Goal: Transaction & Acquisition: Purchase product/service

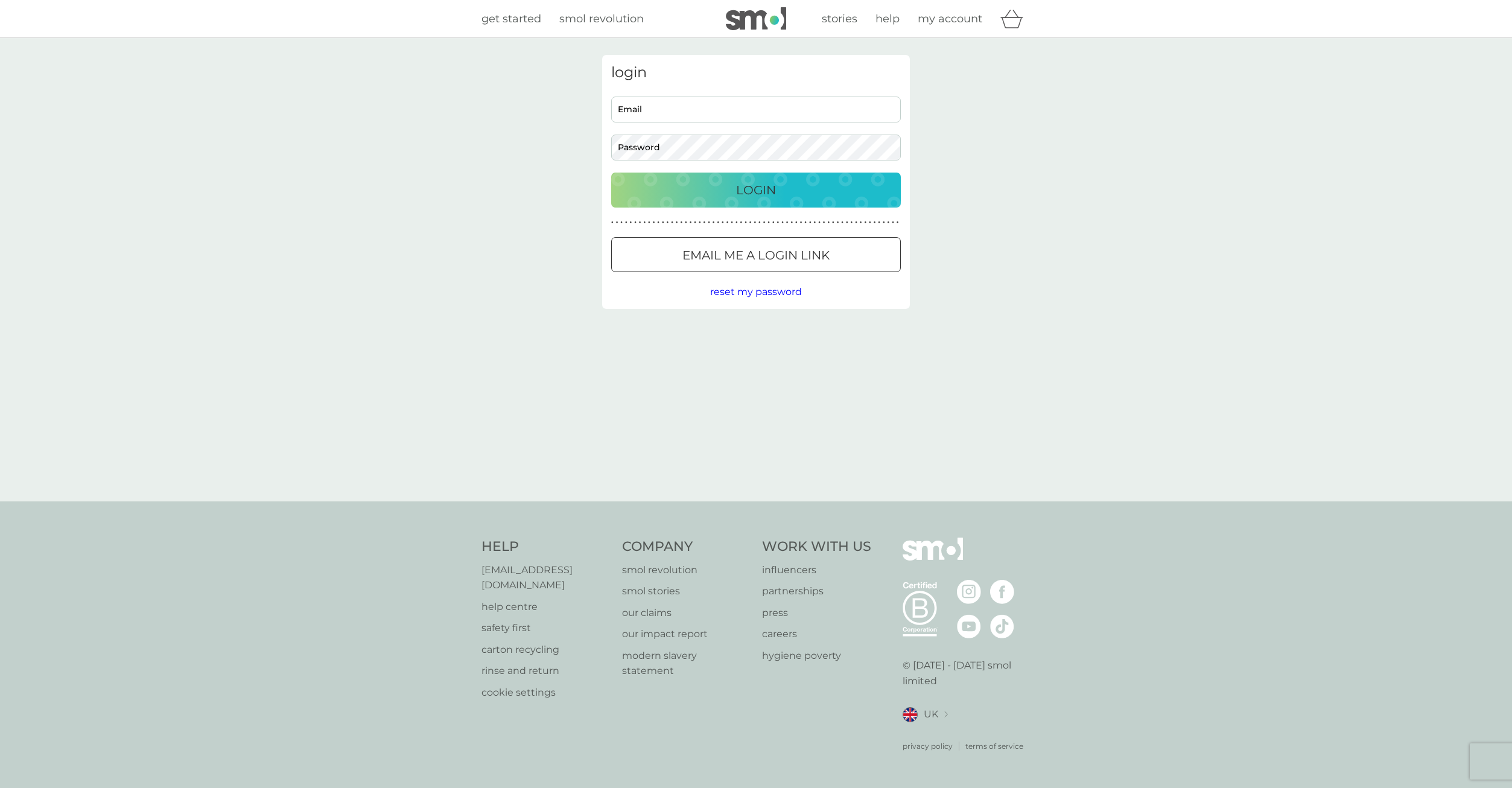
click at [766, 22] on img at bounding box center [756, 19] width 61 height 23
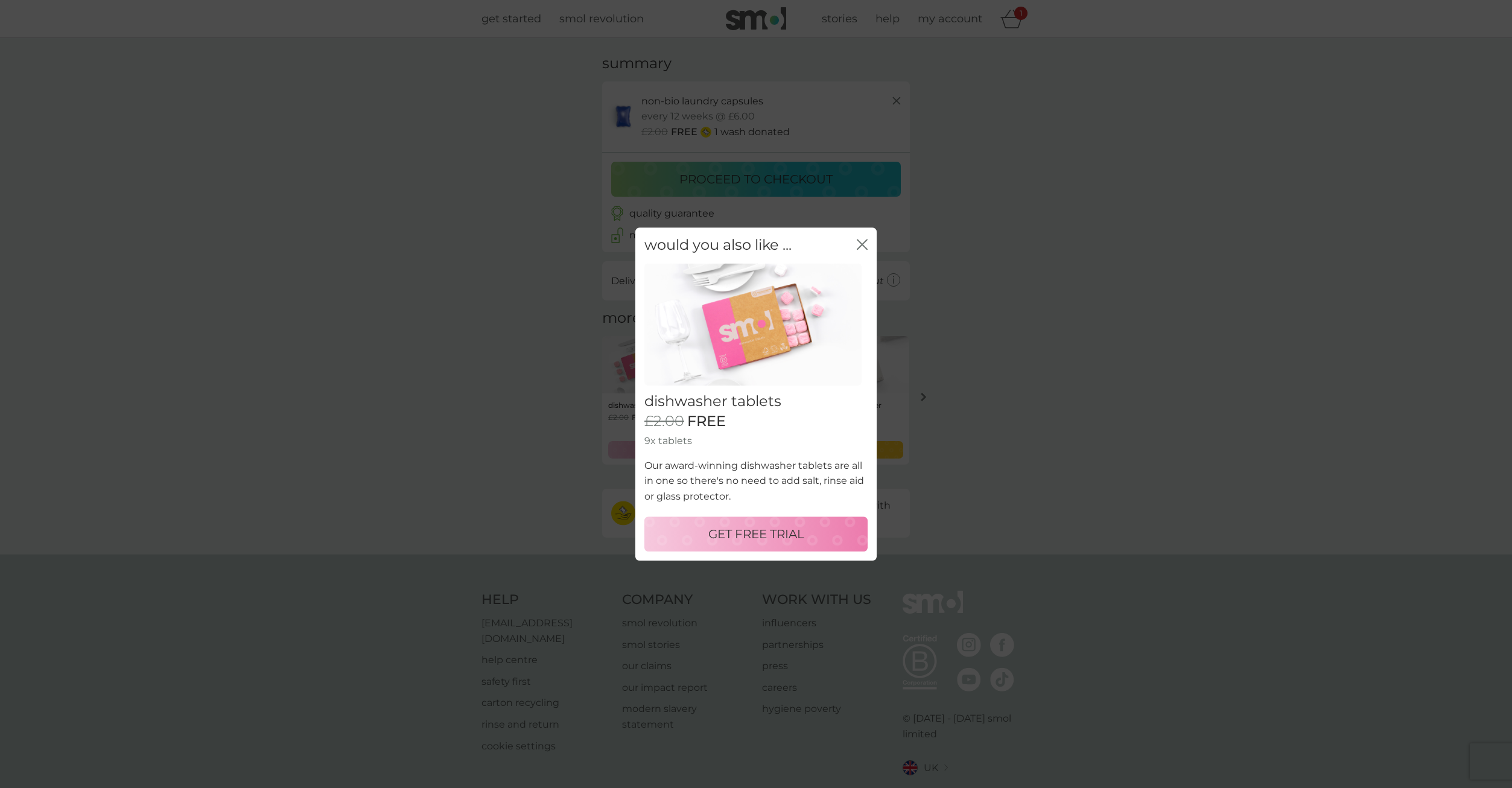
click at [865, 249] on icon "close" at bounding box center [862, 244] width 11 height 11
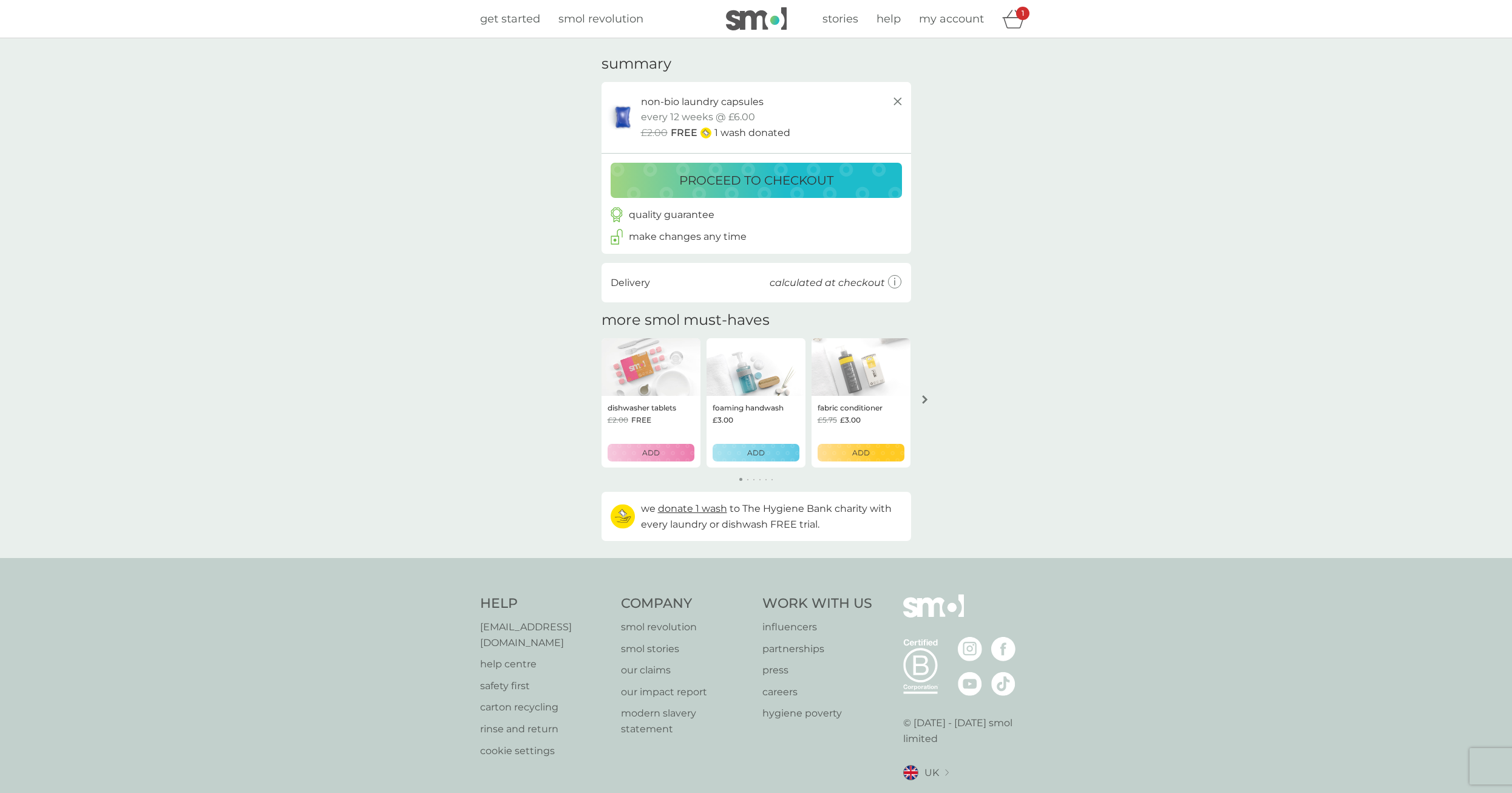
click at [932, 407] on button "arrow right" at bounding box center [925, 399] width 20 height 22
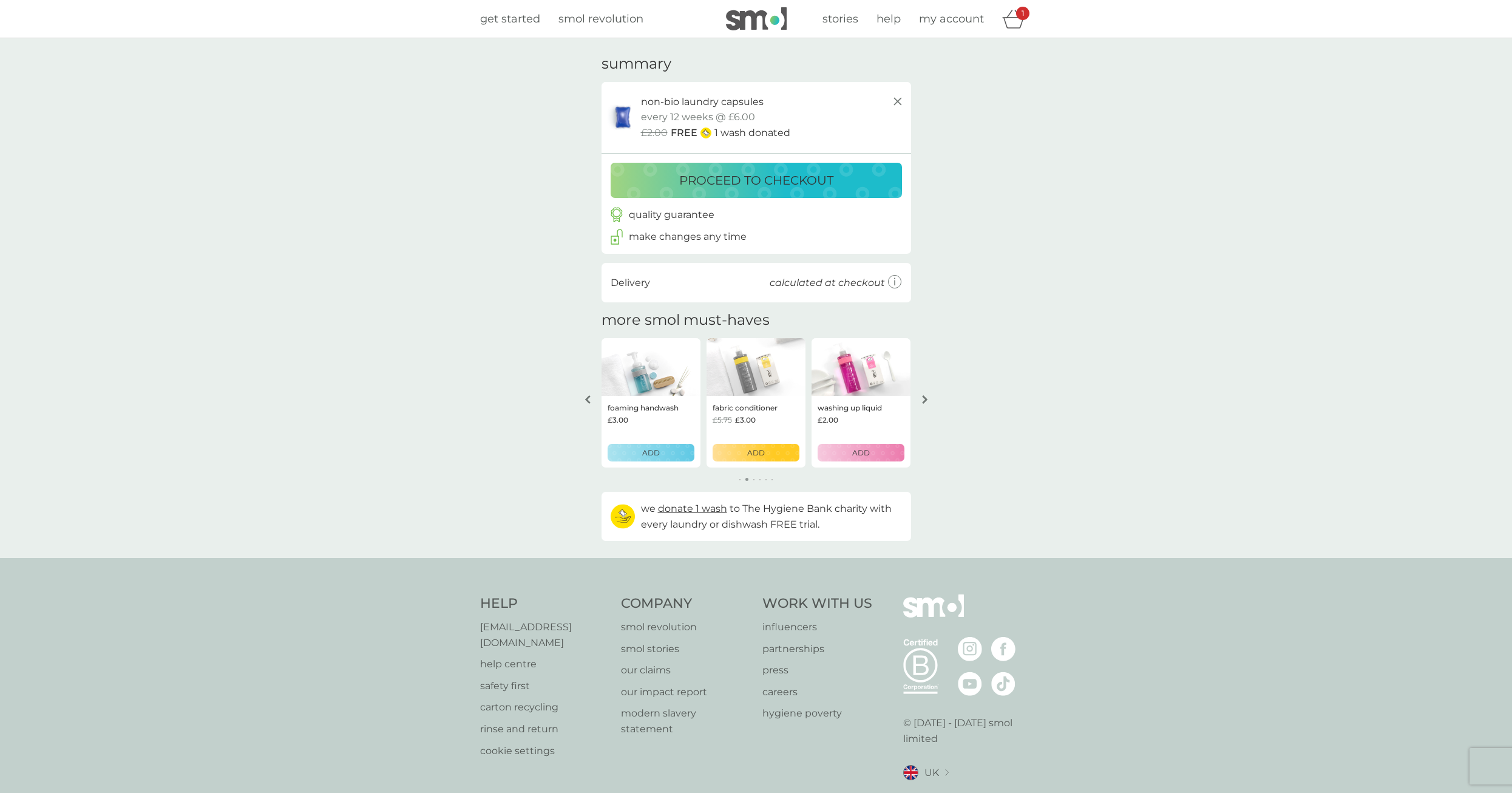
click at [927, 399] on icon "arrow right" at bounding box center [925, 400] width 6 height 9
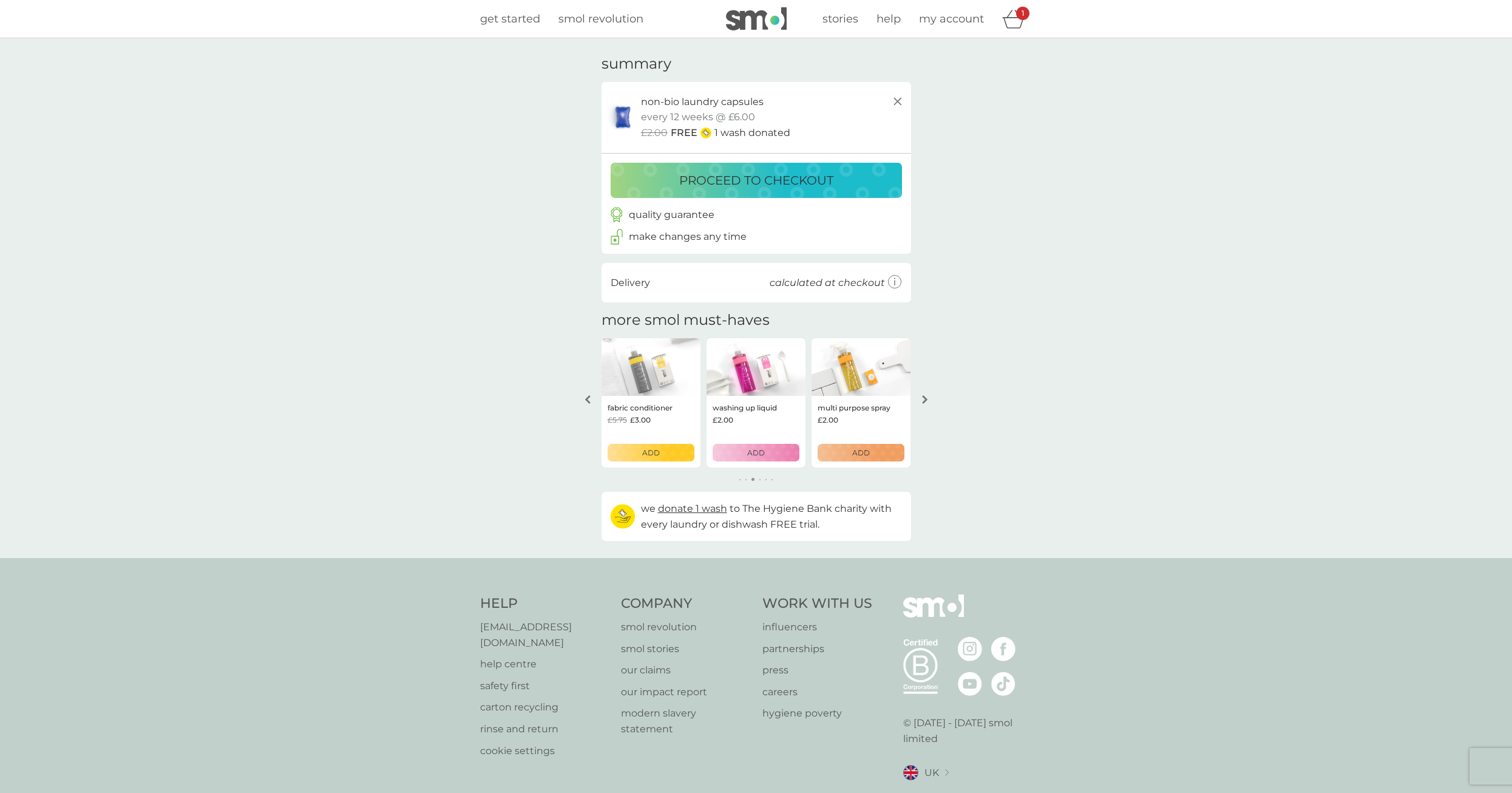
click at [927, 399] on icon "arrow right" at bounding box center [925, 400] width 6 height 9
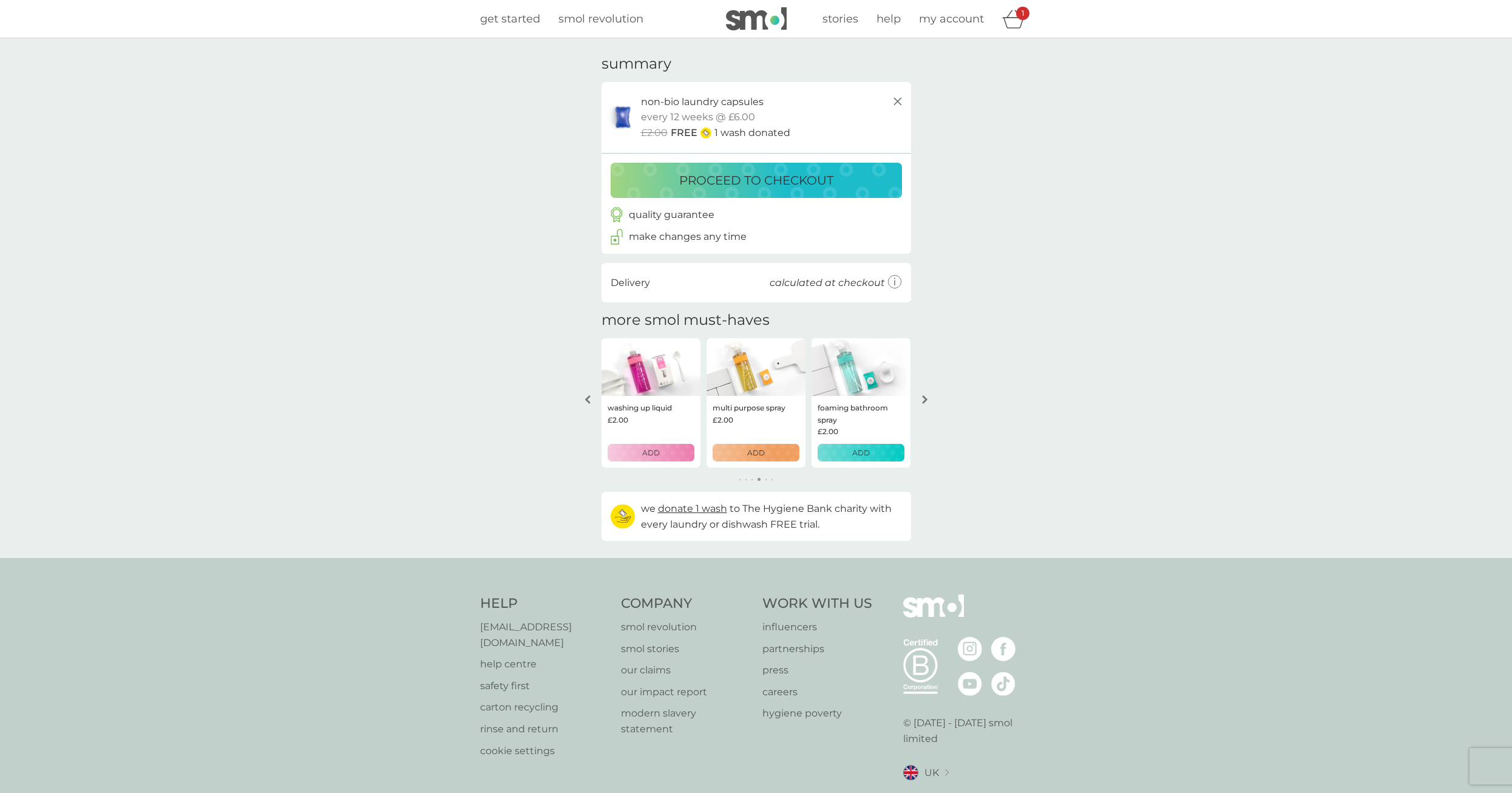
click at [763, 192] on button "proceed to checkout" at bounding box center [757, 180] width 292 height 36
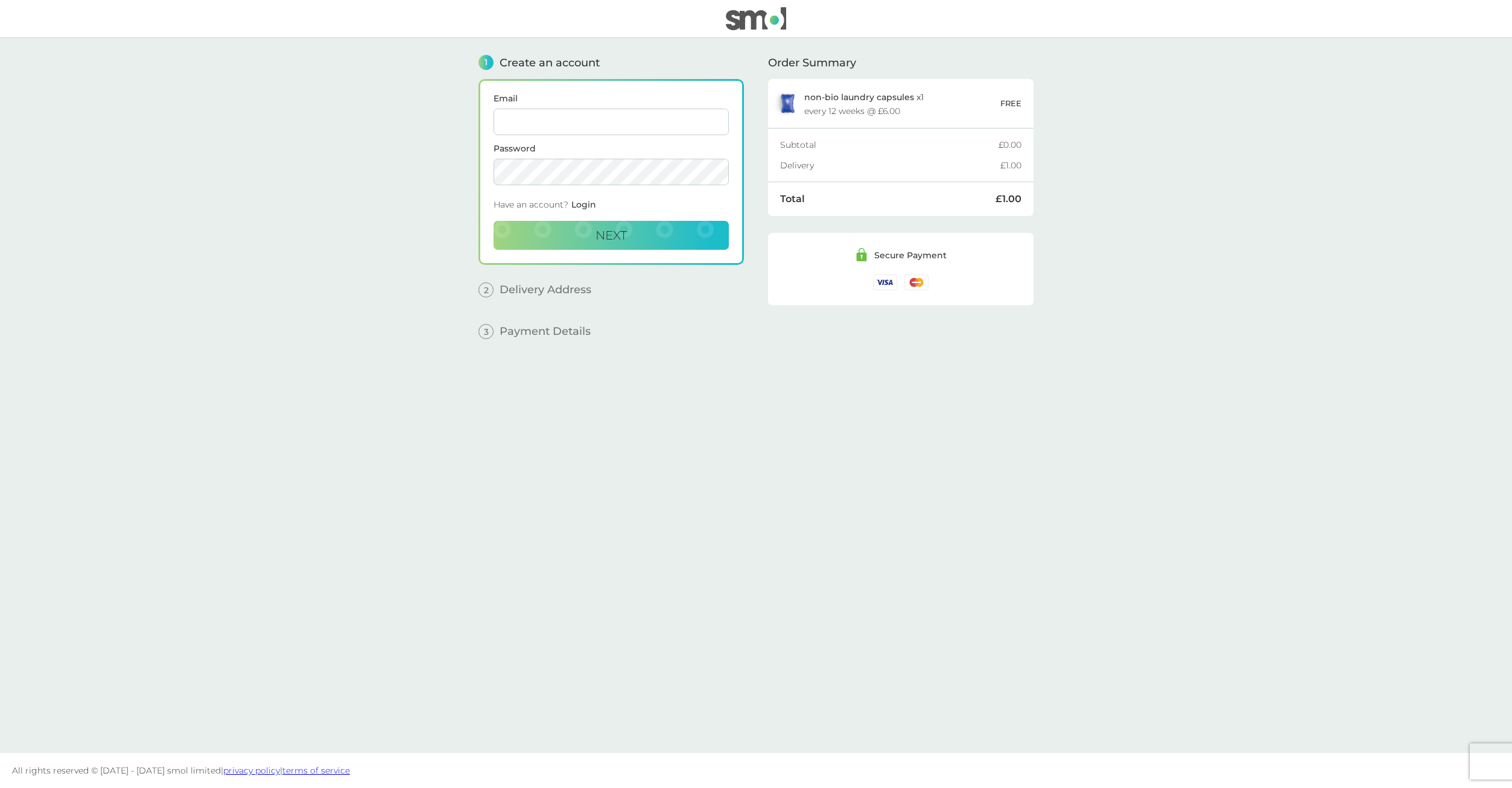
click at [633, 127] on input "Email" at bounding box center [611, 122] width 235 height 27
type input "[EMAIL_ADDRESS][DOMAIN_NAME]"
click at [753, 479] on div "1 Create an account Email [EMAIL_ADDRESS][DOMAIN_NAME] Password Have an account…" at bounding box center [756, 386] width 555 height 696
click at [589, 212] on div "Have an account? Login" at bounding box center [611, 207] width 235 height 27
click at [584, 206] on span "Login" at bounding box center [583, 204] width 25 height 11
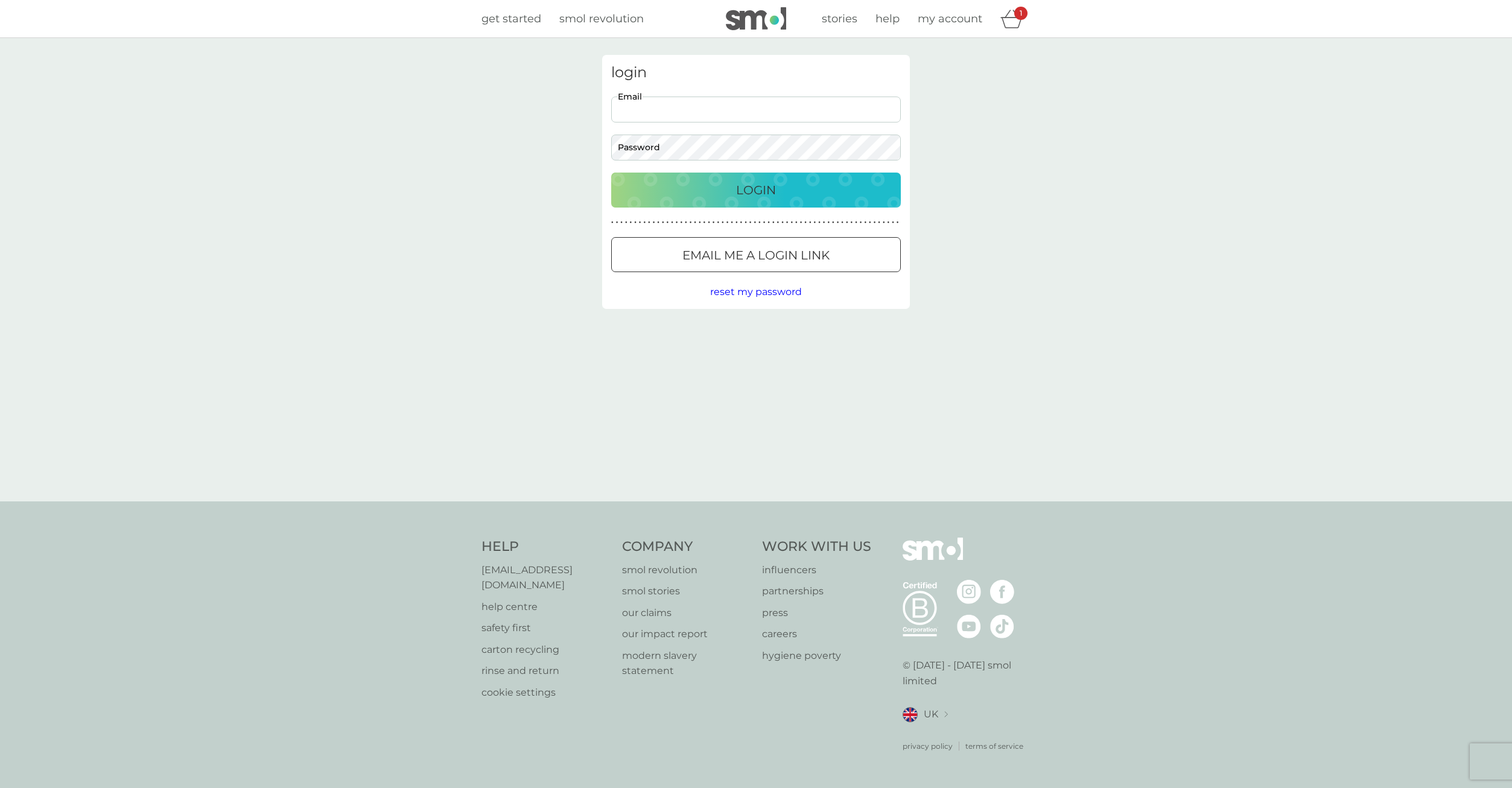
click at [761, 118] on input "Email" at bounding box center [756, 110] width 290 height 26
type input "[EMAIL_ADDRESS][DOMAIN_NAME]"
click at [735, 175] on button "Login" at bounding box center [756, 190] width 290 height 35
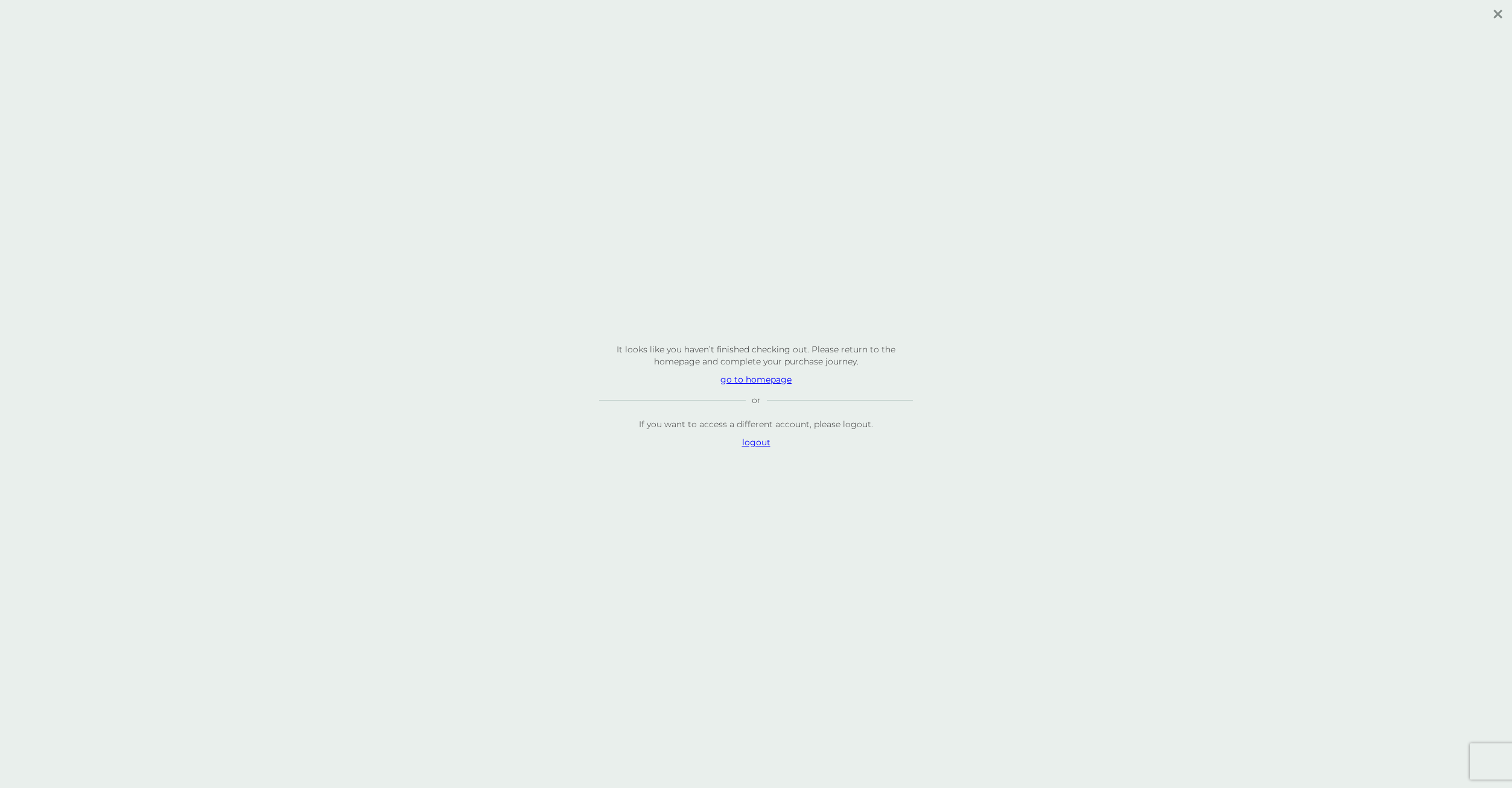
click at [756, 378] on p "go to homepage" at bounding box center [756, 379] width 314 height 12
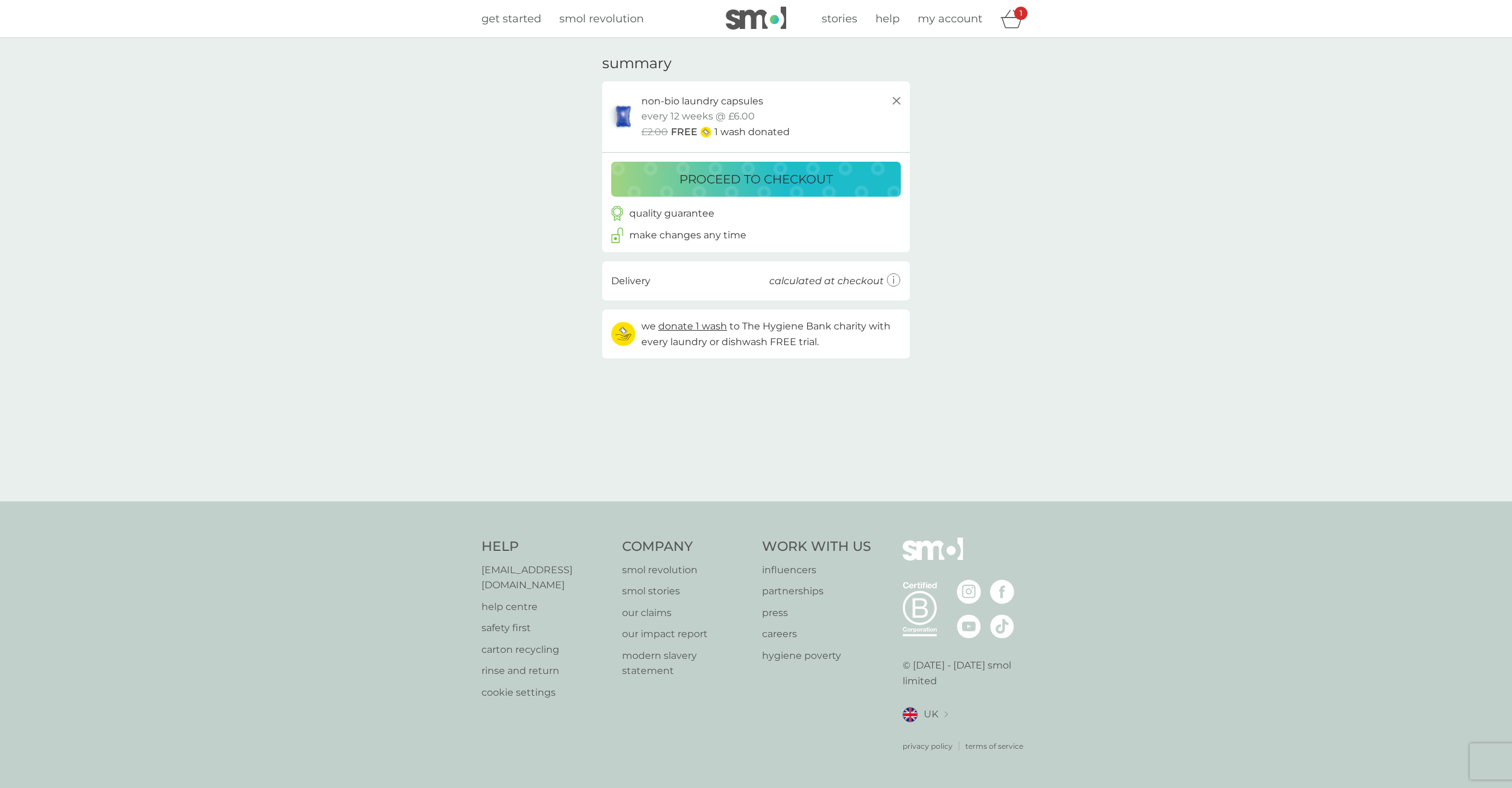
click at [817, 185] on p "proceed to checkout" at bounding box center [756, 179] width 153 height 19
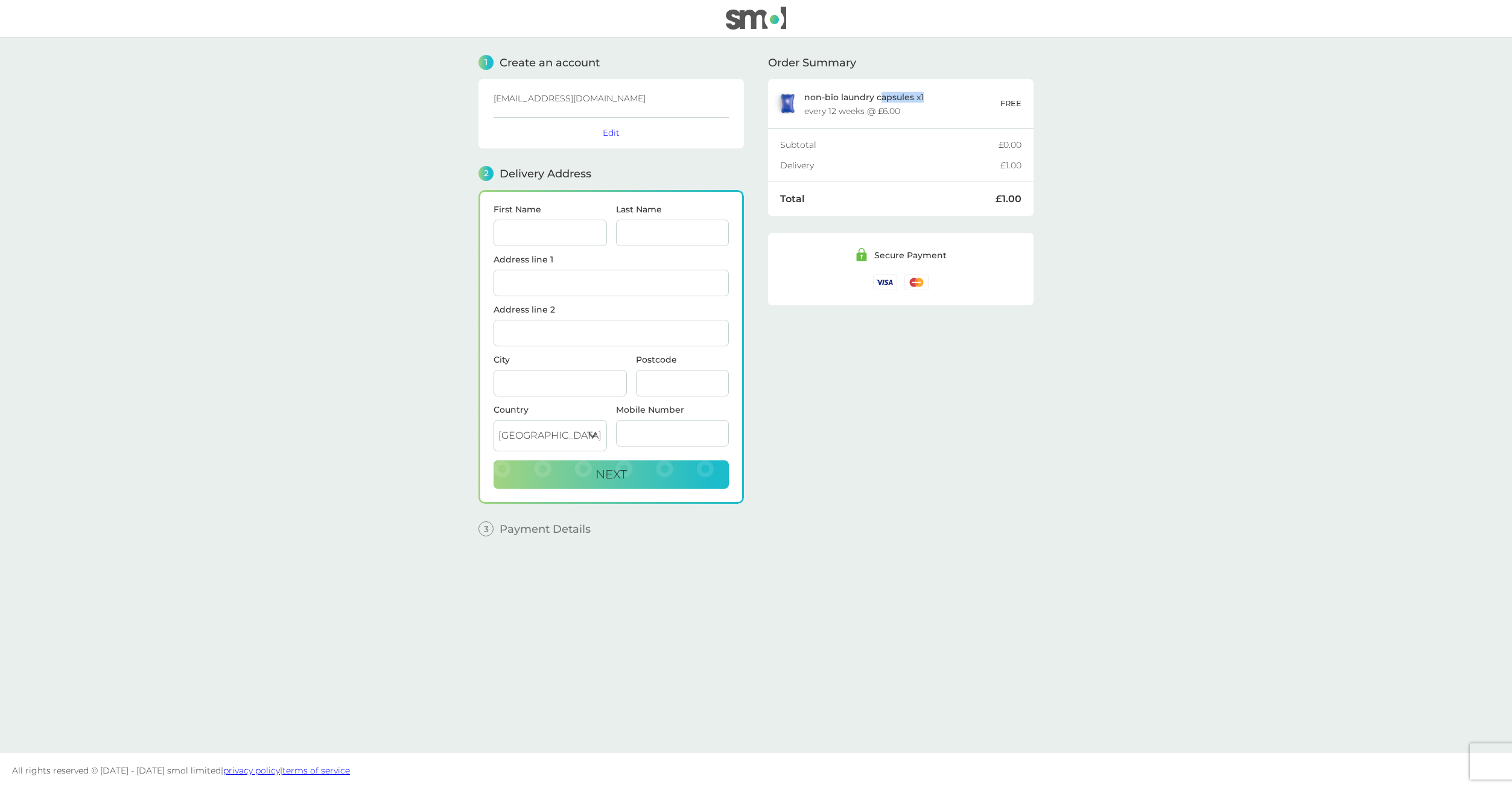
drag, startPoint x: 879, startPoint y: 99, endPoint x: 927, endPoint y: 98, distance: 48.0
click at [927, 98] on div "non-bio laundry capsules x 1 every 12 weeks @ £6.00" at bounding box center [902, 104] width 196 height 23
click at [916, 98] on p "non-bio laundry capsules x 1" at bounding box center [864, 97] width 120 height 9
